Goal: Information Seeking & Learning: Learn about a topic

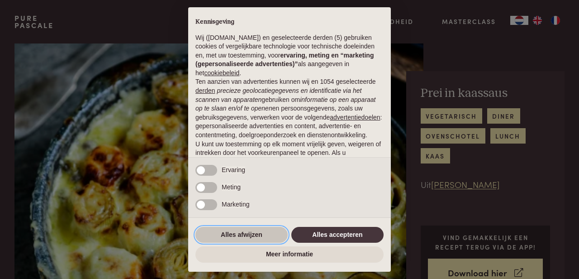
click at [249, 234] on button "Alles afwijzen" at bounding box center [242, 235] width 92 height 16
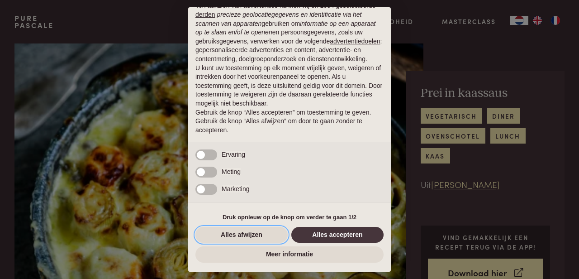
click at [249, 234] on button "Alles afwijzen" at bounding box center [242, 235] width 92 height 16
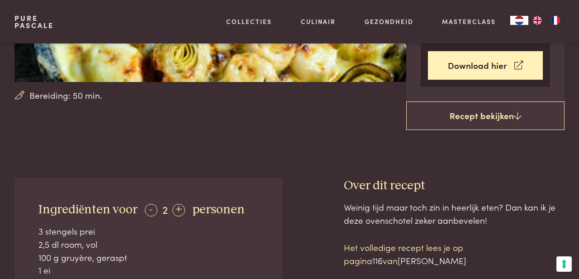
scroll to position [206, 0]
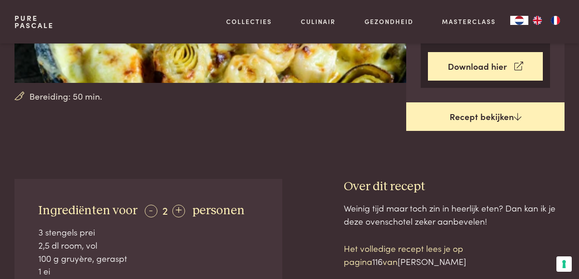
click at [483, 114] on link "Recept bekijken" at bounding box center [486, 116] width 158 height 29
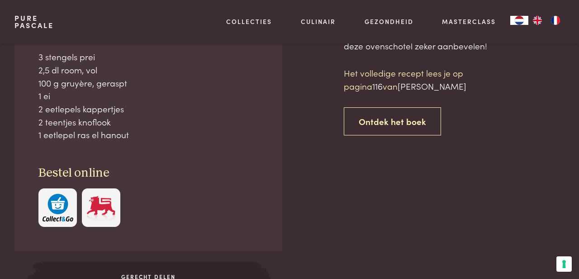
scroll to position [382, 0]
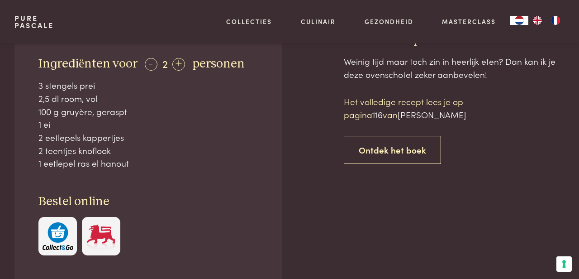
scroll to position [352, 0]
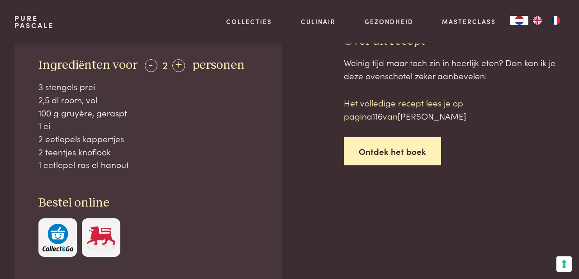
click at [397, 145] on link "Ontdek het boek" at bounding box center [392, 151] width 97 height 29
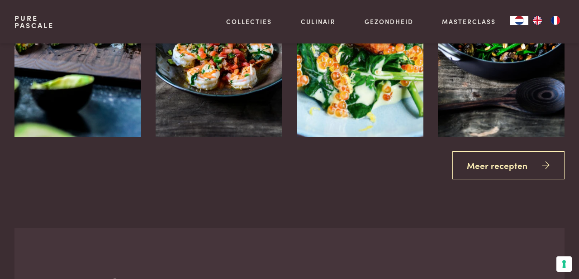
scroll to position [1344, 0]
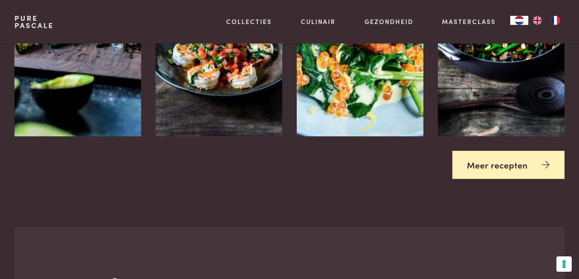
click at [498, 155] on link "Meer recepten" at bounding box center [509, 165] width 113 height 29
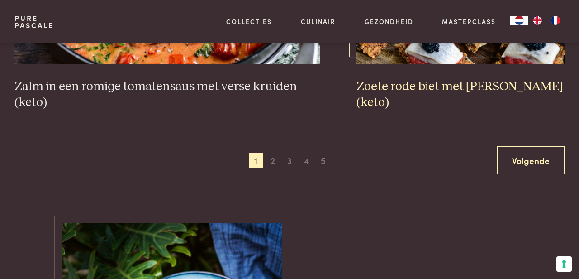
scroll to position [1691, 0]
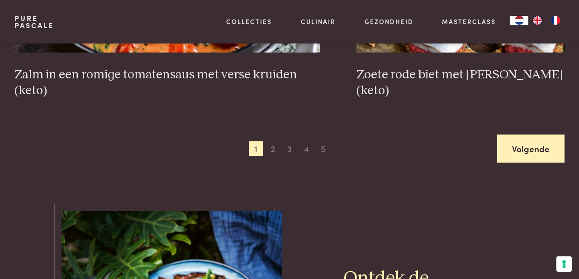
click at [520, 144] on link "Volgende" at bounding box center [531, 148] width 67 height 29
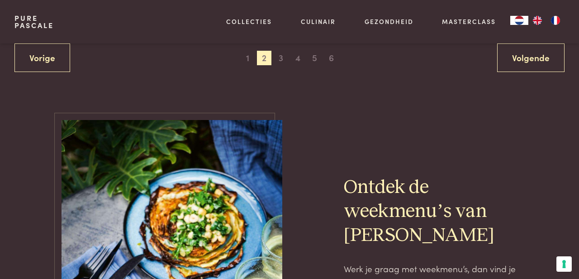
scroll to position [1798, 0]
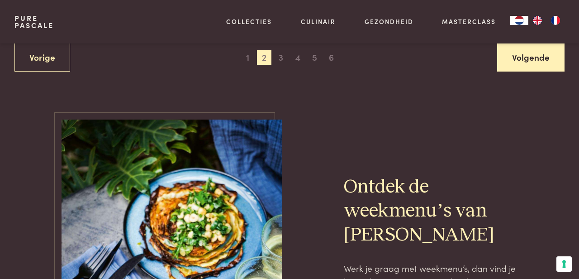
click at [523, 56] on link "Volgende" at bounding box center [531, 57] width 67 height 29
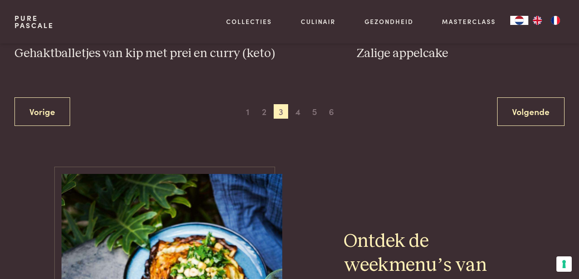
scroll to position [1787, 0]
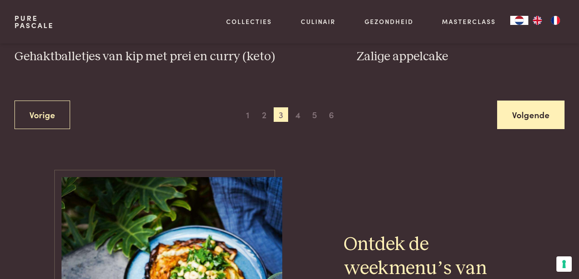
click at [526, 101] on link "Volgende" at bounding box center [531, 115] width 67 height 29
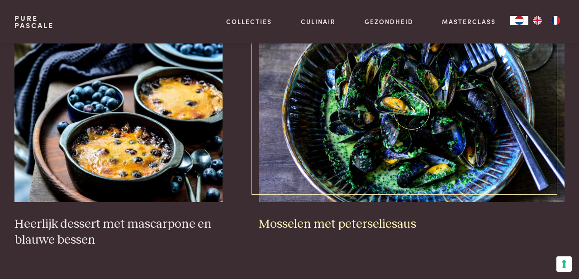
scroll to position [538, 0]
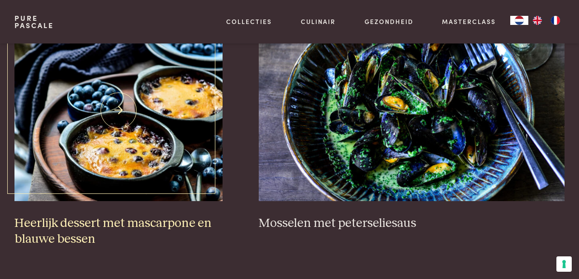
click at [115, 131] on img at bounding box center [118, 110] width 208 height 181
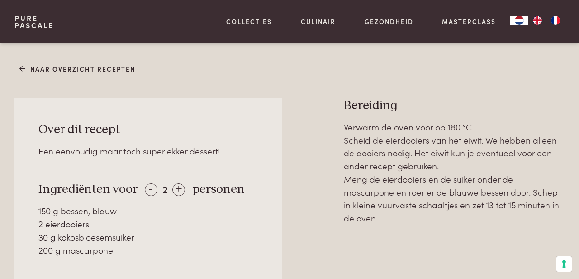
scroll to position [324, 0]
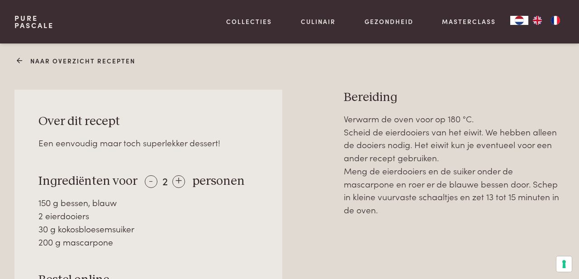
click at [74, 57] on link "Naar overzicht recepten" at bounding box center [77, 61] width 116 height 10
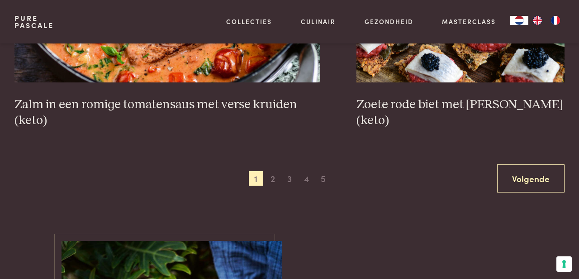
scroll to position [1662, 0]
click at [307, 175] on span "4" at bounding box center [306, 178] width 14 height 14
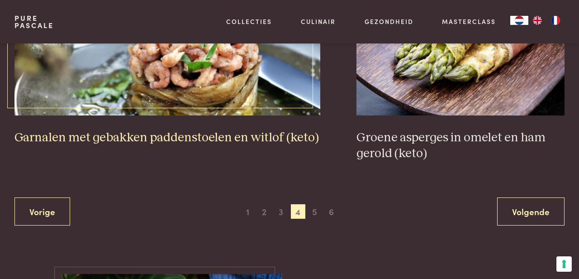
scroll to position [1629, 0]
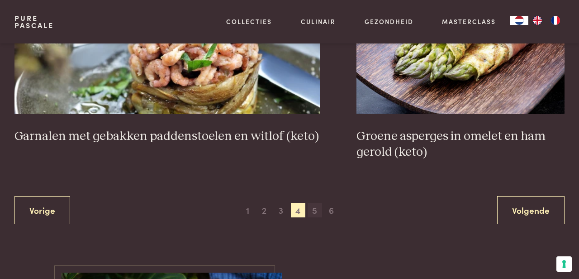
click at [314, 207] on span "5" at bounding box center [315, 210] width 14 height 14
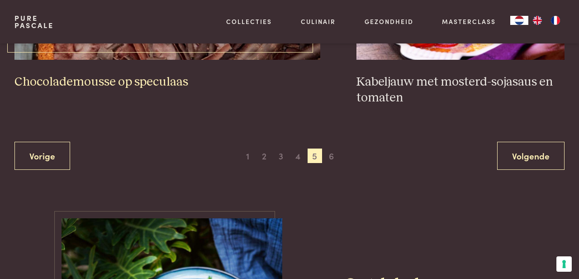
scroll to position [1716, 0]
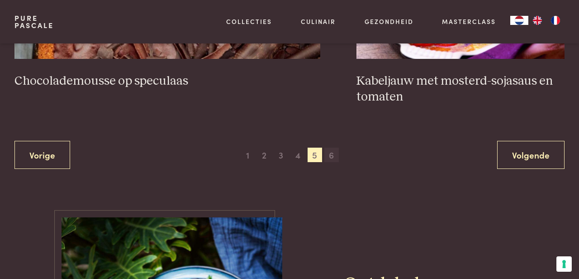
click at [331, 153] on span "6" at bounding box center [332, 155] width 14 height 14
